Goal: Entertainment & Leisure: Consume media (video, audio)

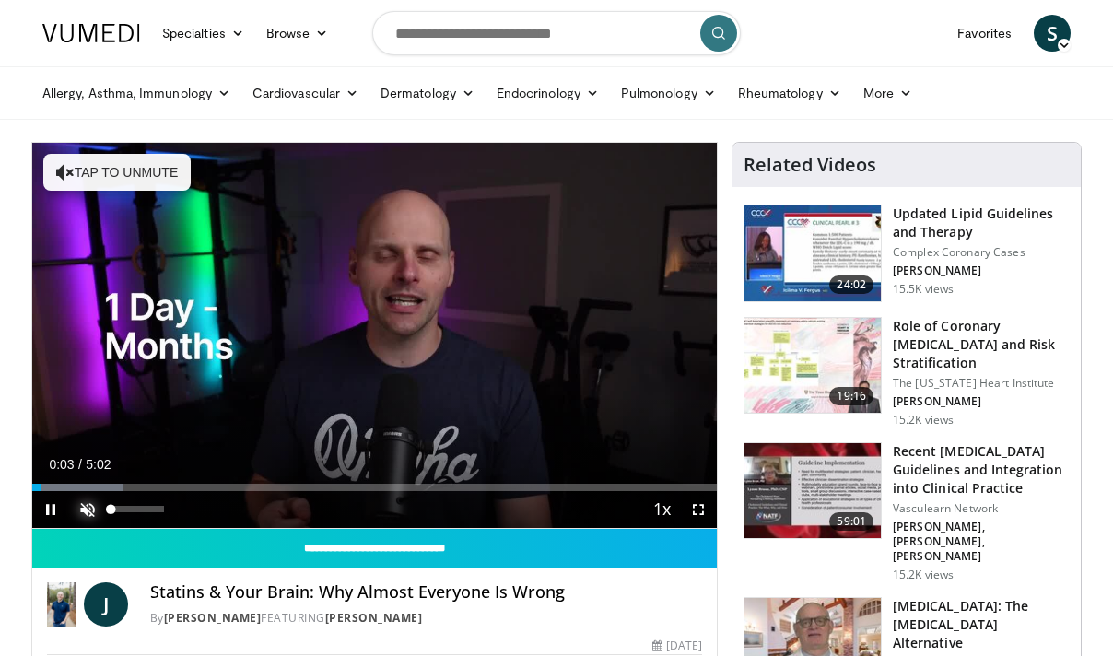
click at [88, 505] on span "Video Player" at bounding box center [87, 509] width 37 height 37
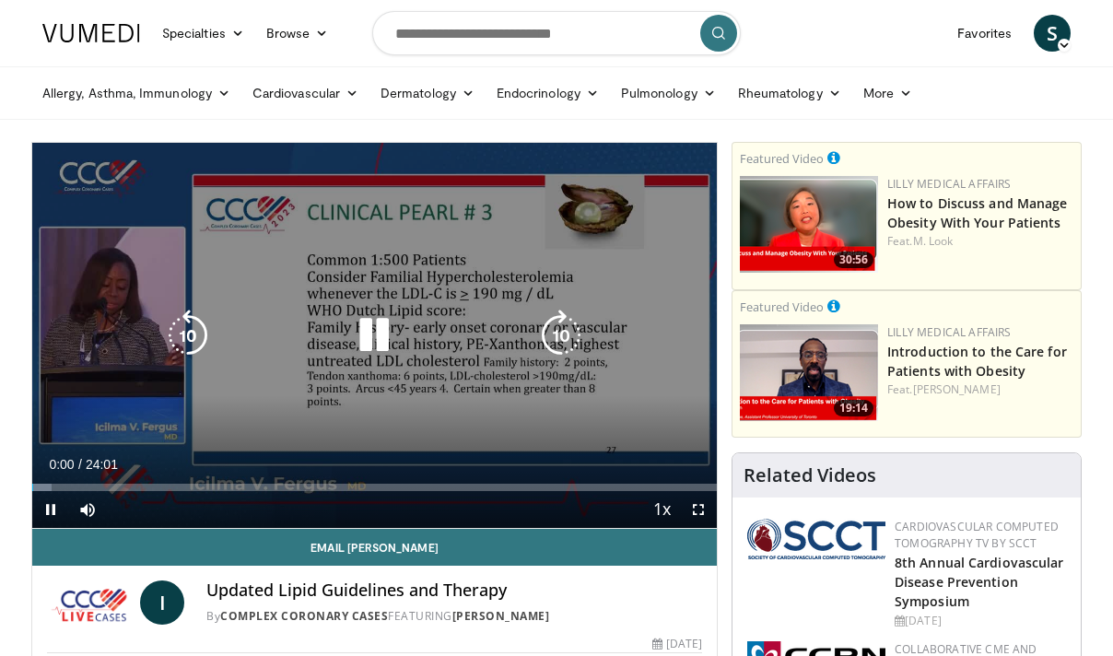
click at [372, 327] on icon "Video Player" at bounding box center [374, 336] width 52 height 52
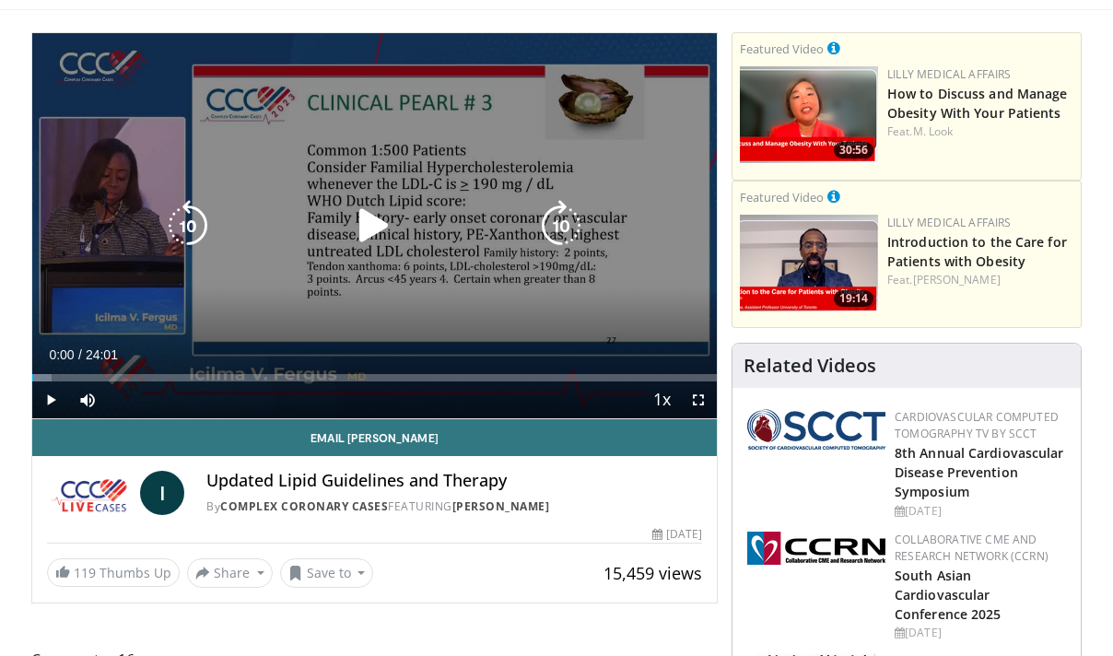
scroll to position [112, 0]
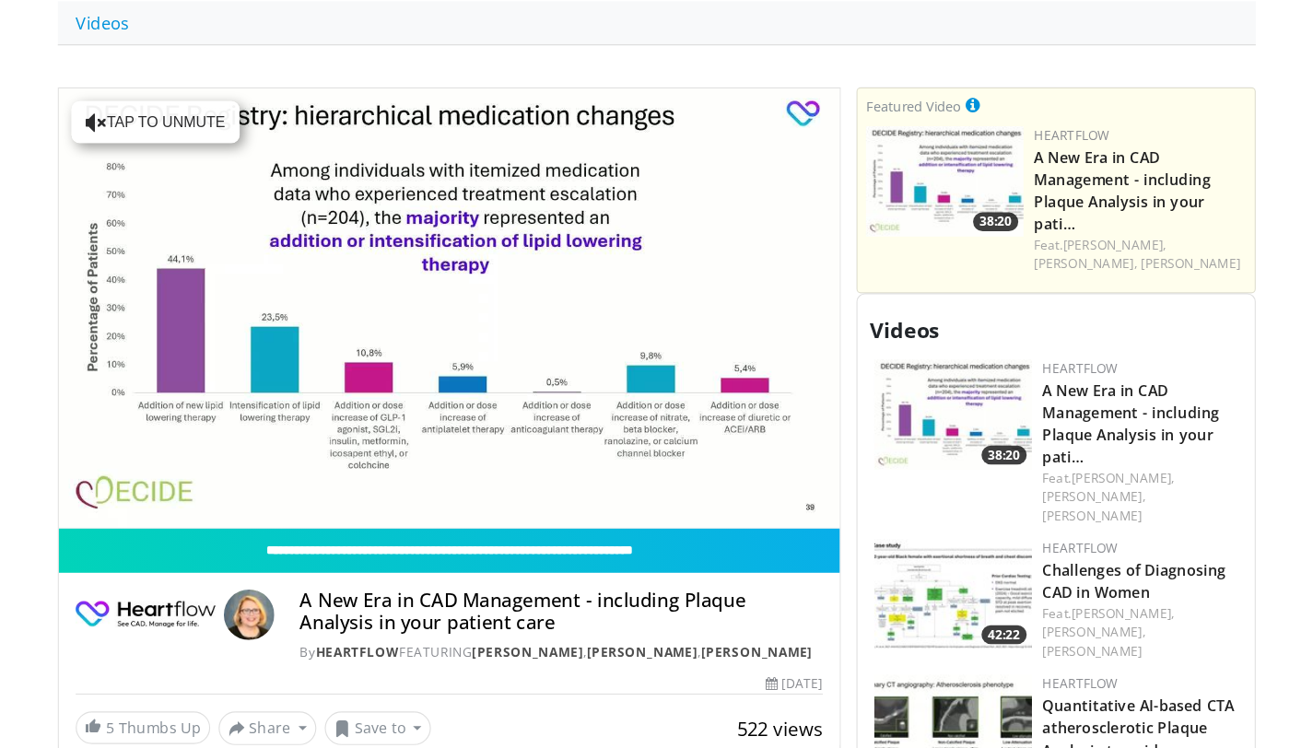
scroll to position [693, 0]
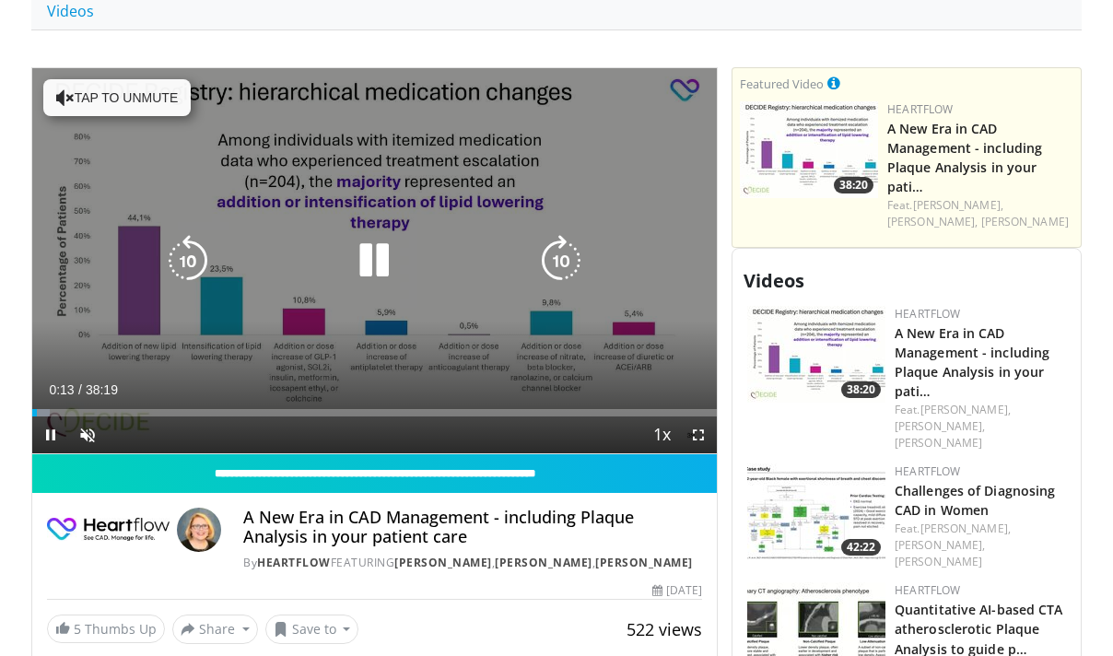
click at [61, 90] on icon "Video Player" at bounding box center [65, 97] width 18 height 18
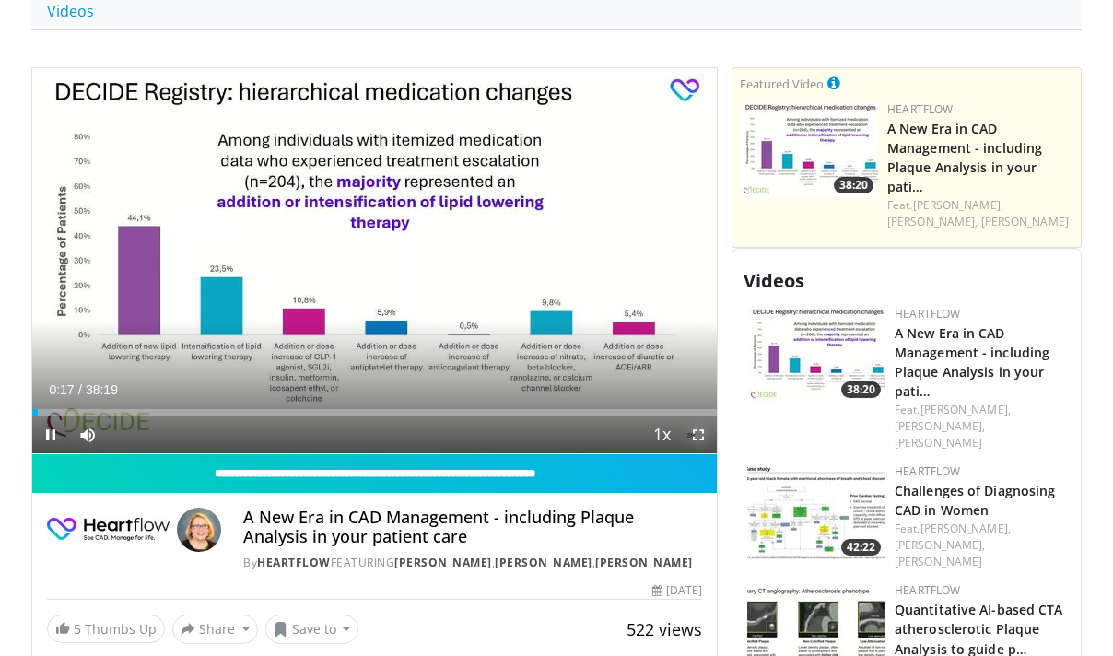
click at [701, 433] on span "Video Player" at bounding box center [698, 434] width 37 height 37
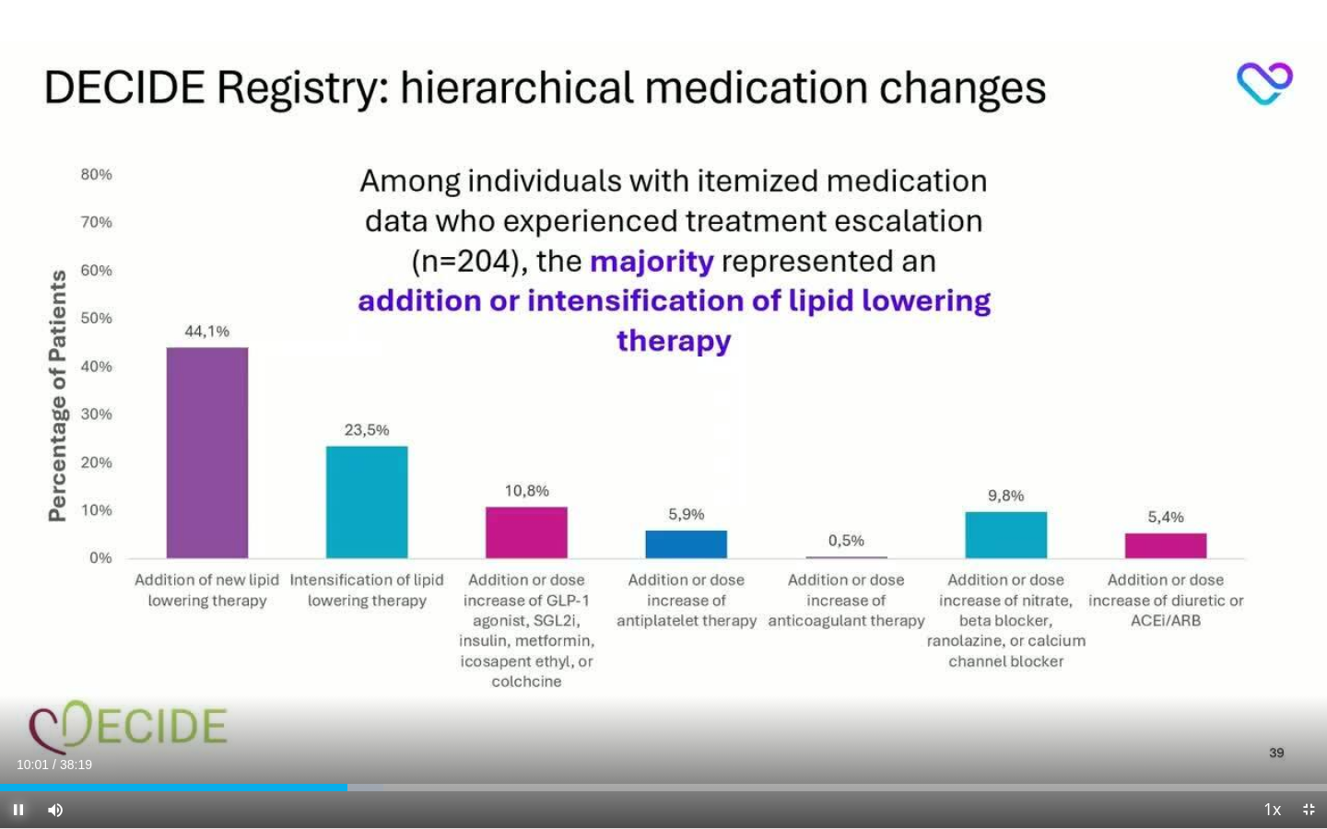
click at [21, 655] on span "Video Player" at bounding box center [18, 809] width 37 height 37
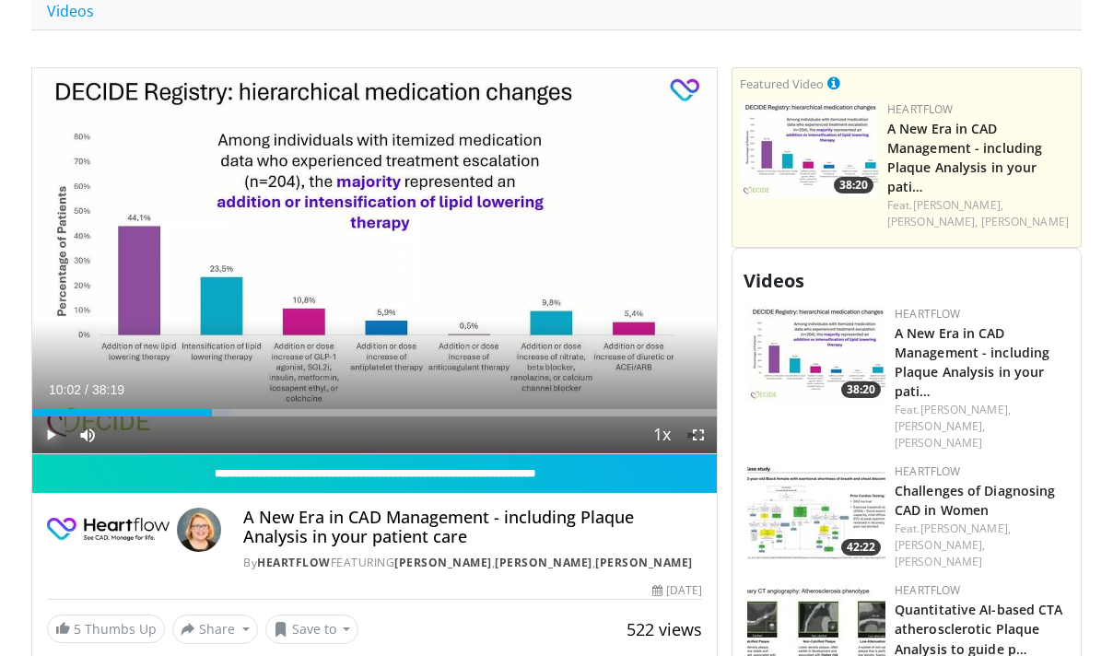
click at [49, 433] on span "Video Player" at bounding box center [50, 434] width 37 height 37
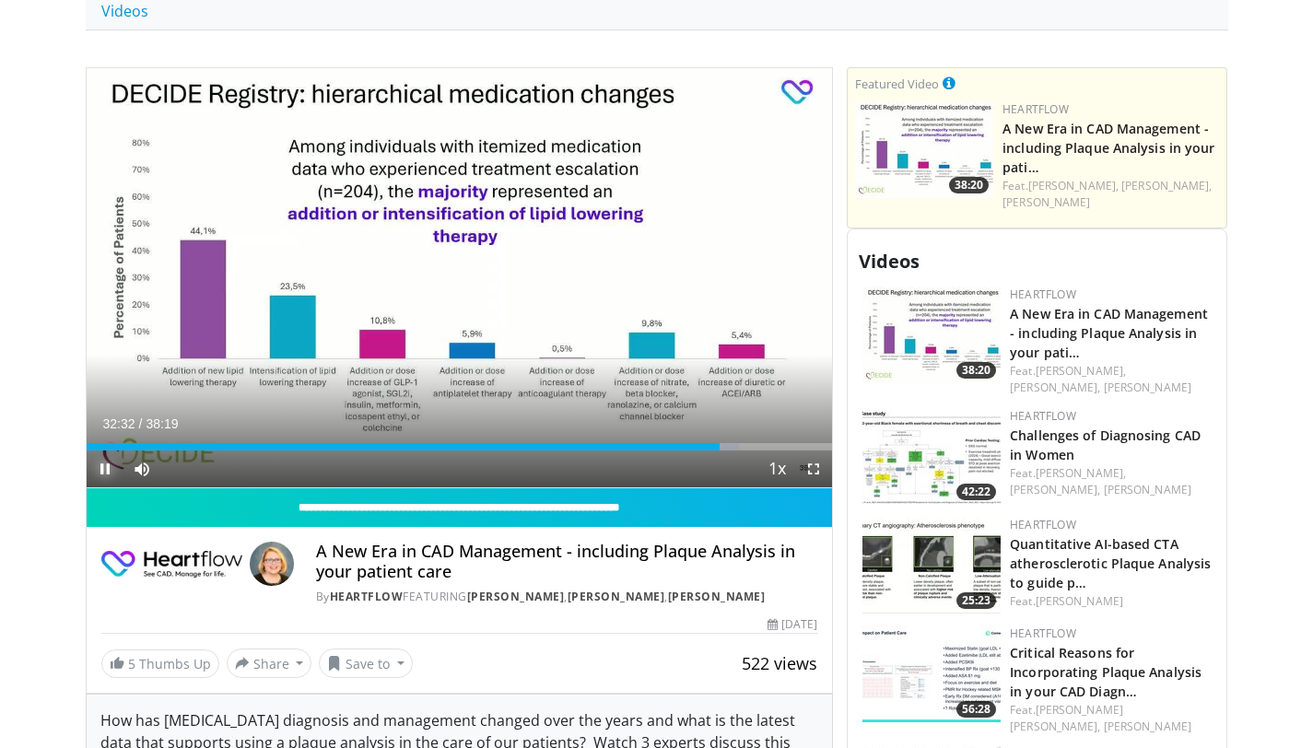
click at [106, 470] on span "Video Player" at bounding box center [105, 469] width 37 height 37
click at [103, 467] on span "Video Player" at bounding box center [105, 469] width 37 height 37
